Goal: Task Accomplishment & Management: Use online tool/utility

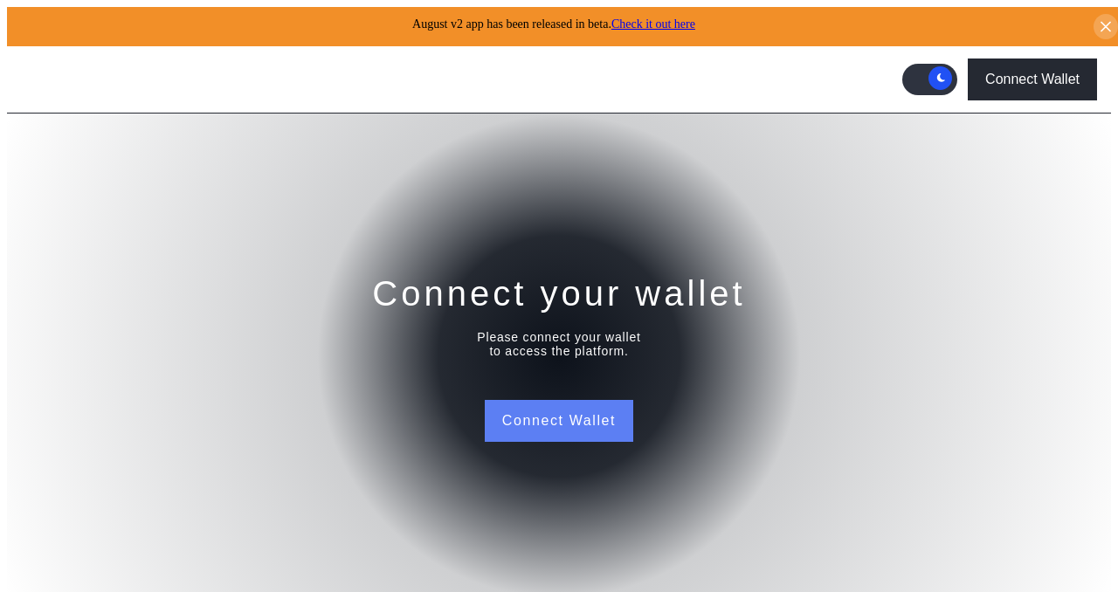
click at [560, 411] on button "Connect Wallet" at bounding box center [559, 421] width 148 height 42
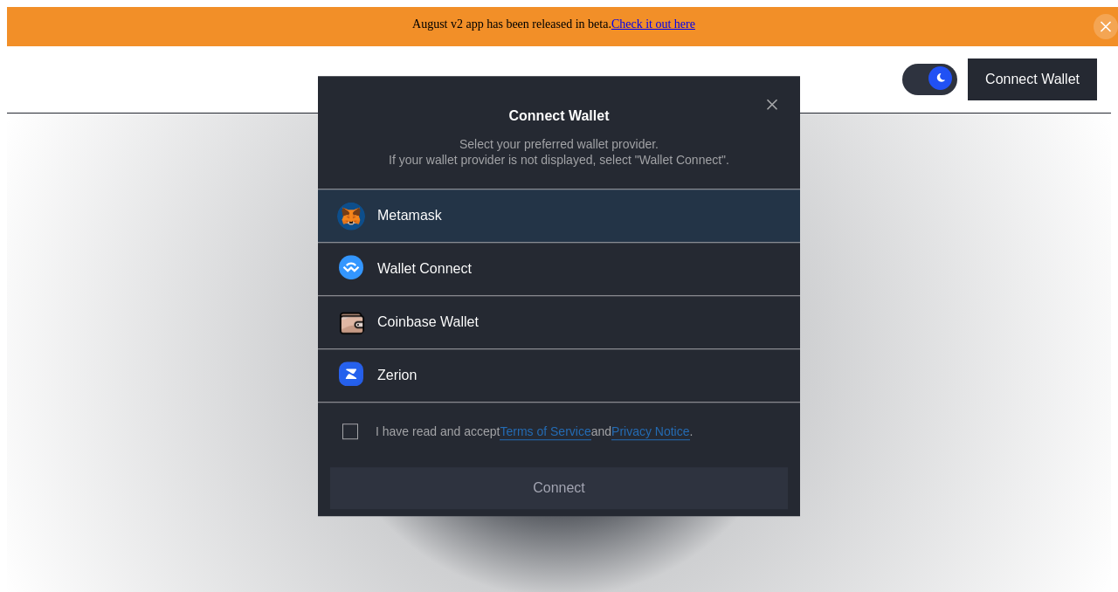
click at [456, 227] on button "Metamask" at bounding box center [559, 216] width 482 height 54
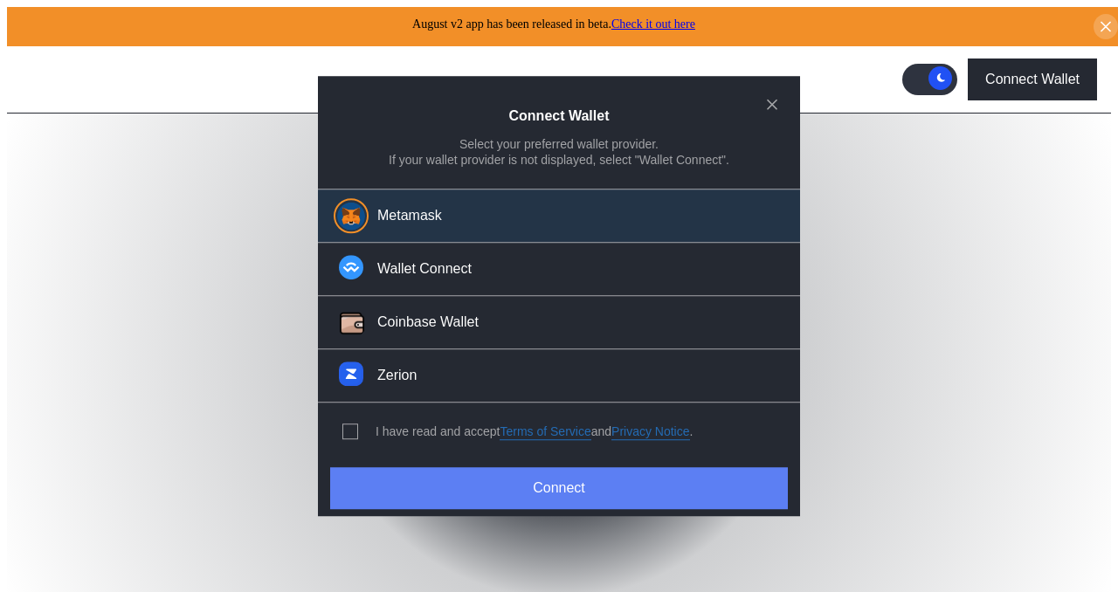
click at [529, 482] on button "Connect" at bounding box center [559, 488] width 458 height 42
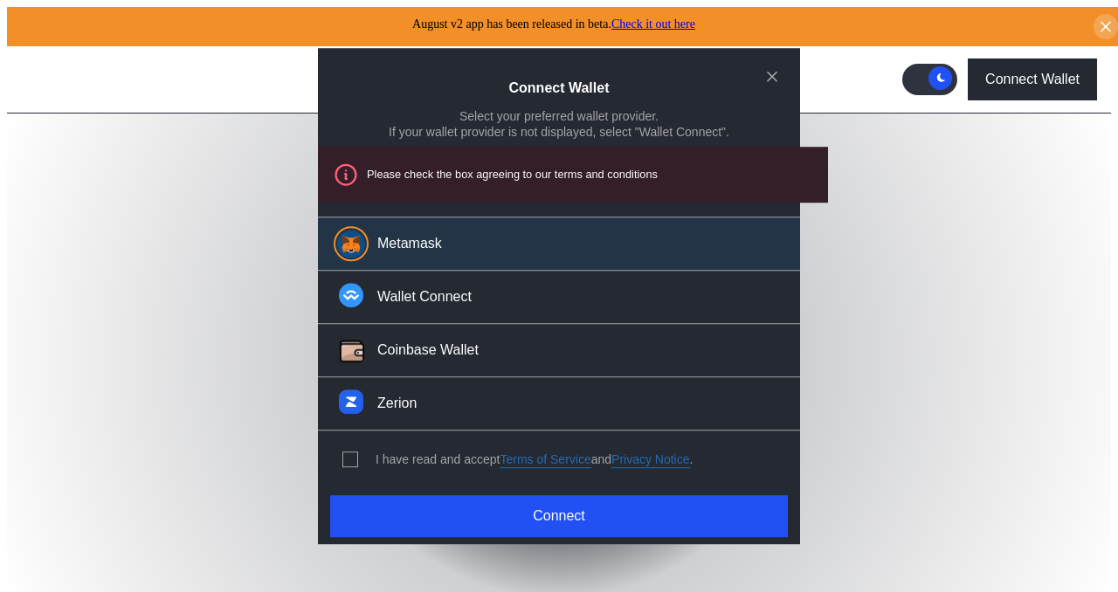
click at [359, 459] on div "modal" at bounding box center [353, 460] width 23 height 16
click at [343, 454] on span "modal" at bounding box center [350, 459] width 14 height 14
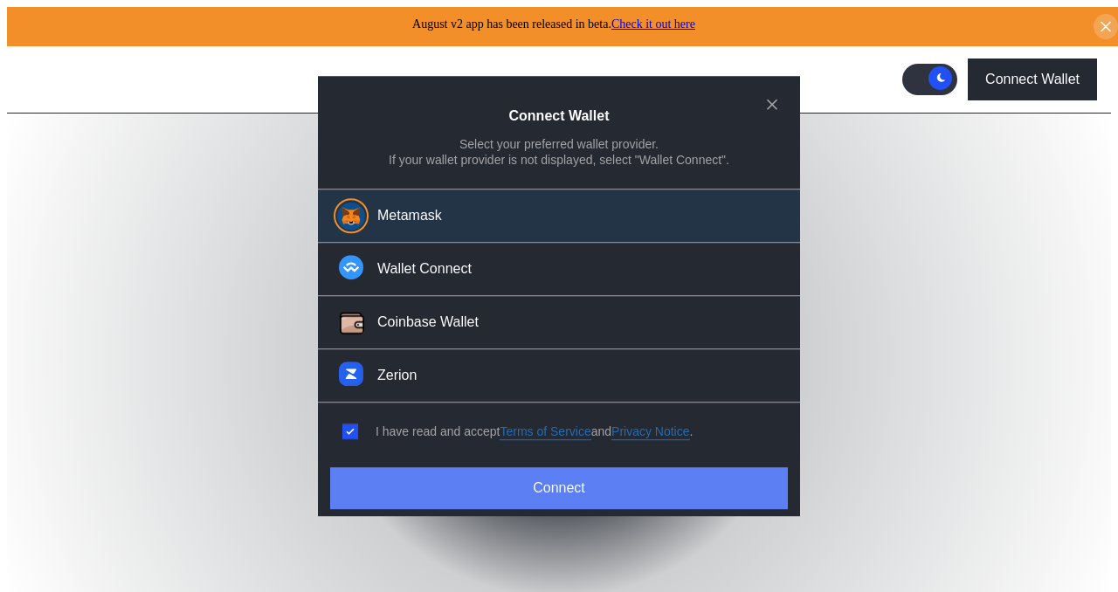
click at [430, 496] on button "Connect" at bounding box center [559, 488] width 458 height 42
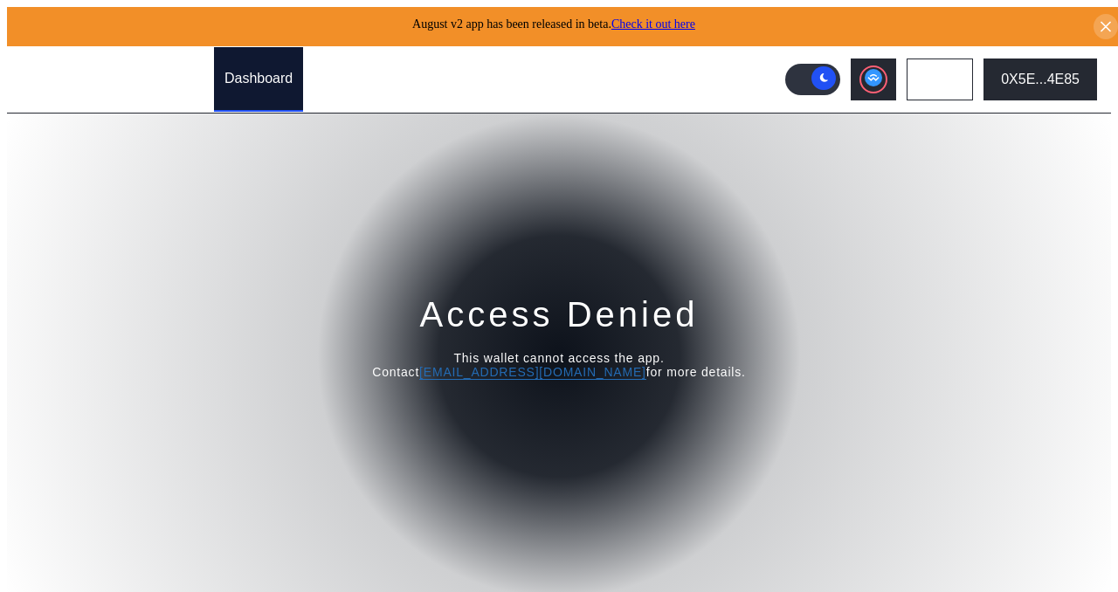
scroll to position [12, 0]
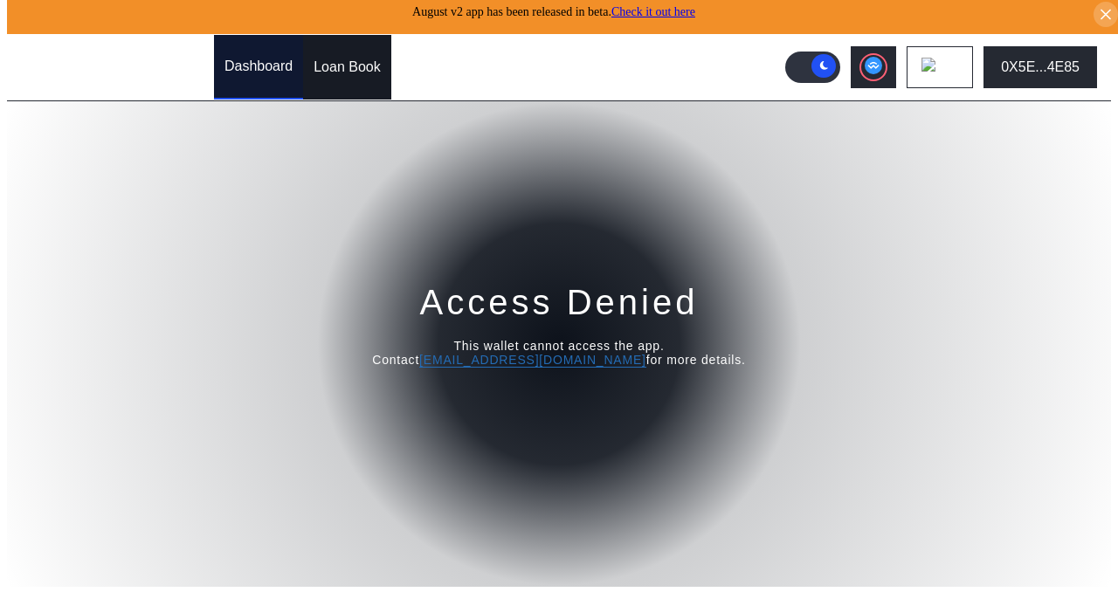
click at [352, 59] on div "Loan Book" at bounding box center [347, 67] width 67 height 16
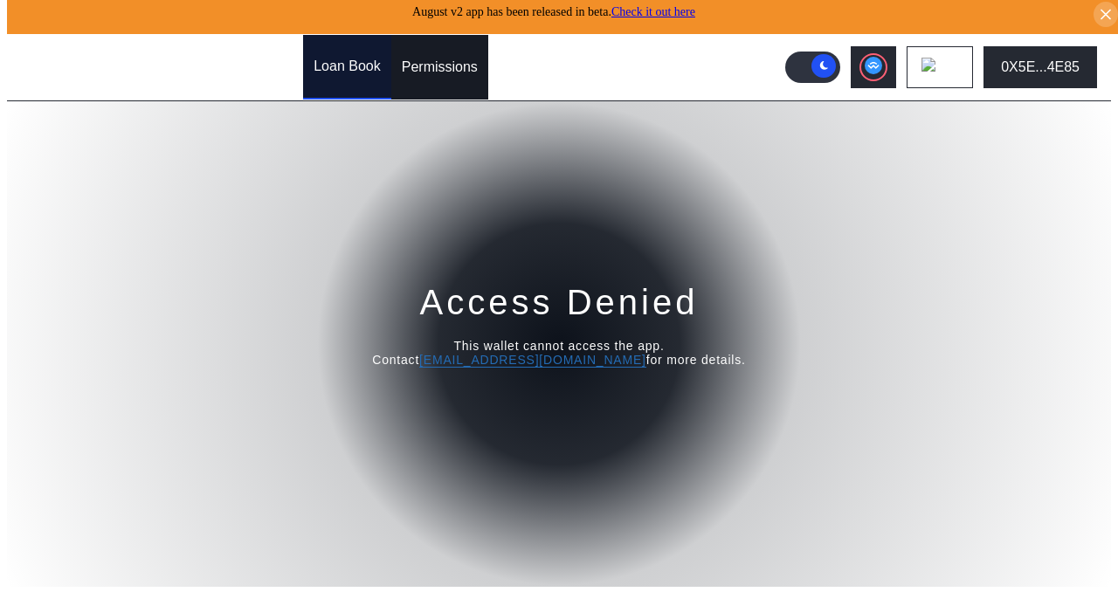
click at [454, 62] on div "Permissions" at bounding box center [440, 67] width 76 height 16
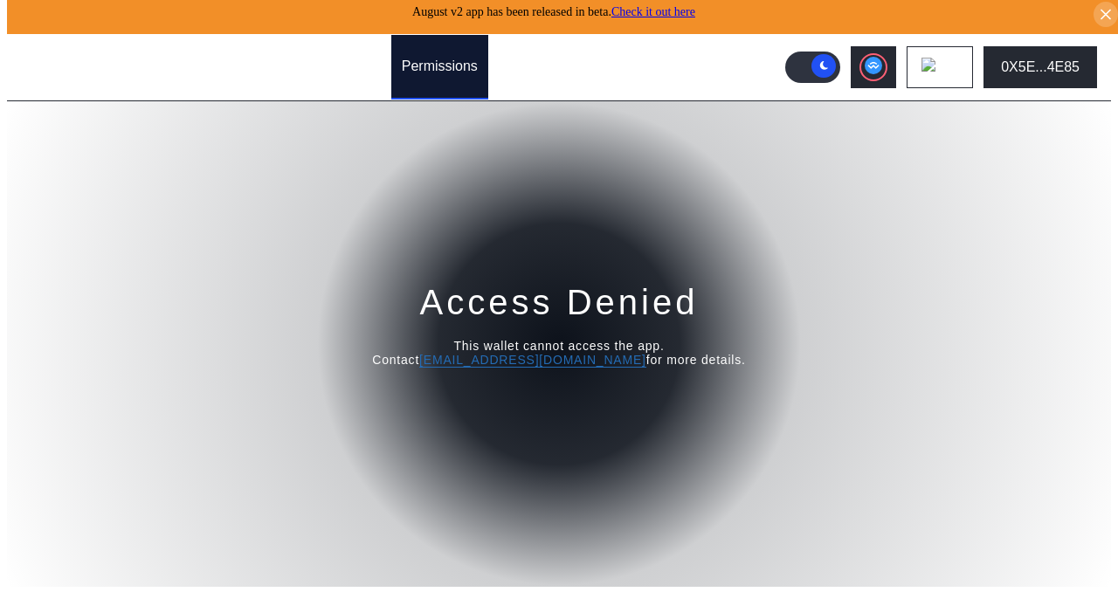
click at [863, 68] on div "Avalanche Ethereum Arbitrum One Polygon Base BNB Smart Chain Scroll Linea OP Ma…" at bounding box center [948, 67] width 326 height 42
